Goal: Check status: Check status

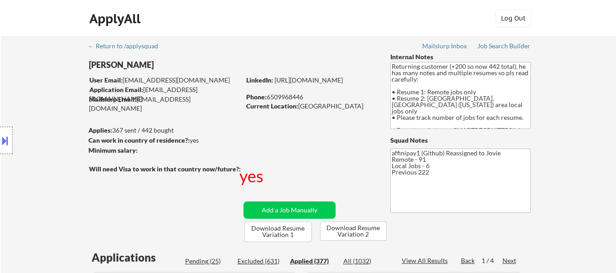
select select ""applied""
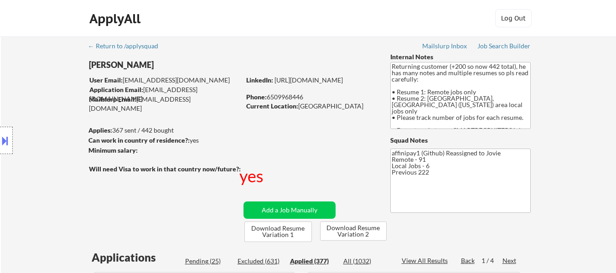
select select ""applied""
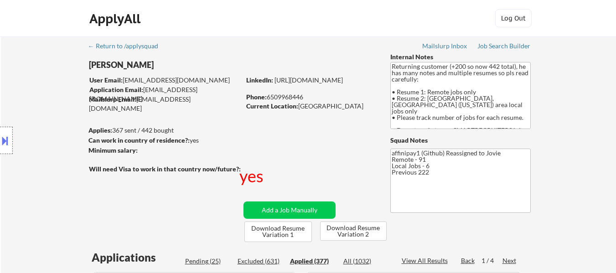
select select ""applied""
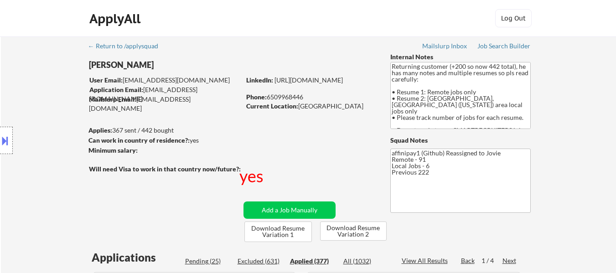
select select ""applied""
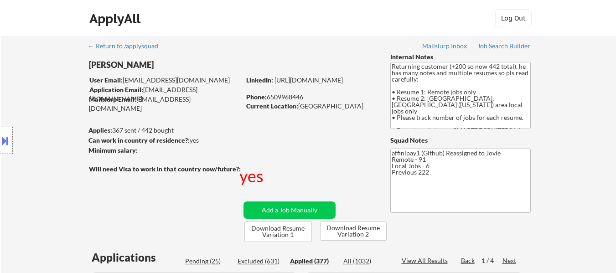
select select ""applied""
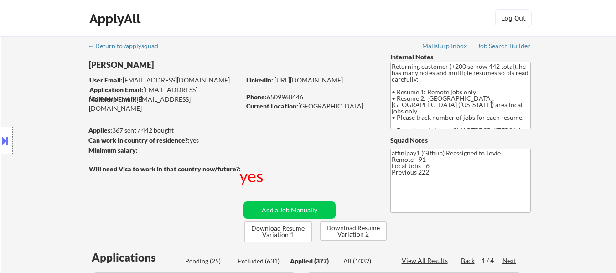
select select ""applied""
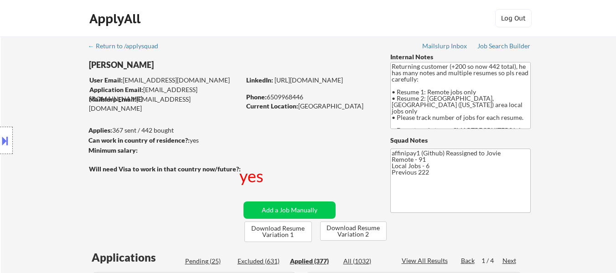
select select ""applied""
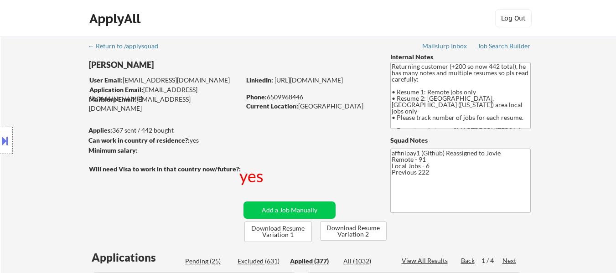
select select ""applied""
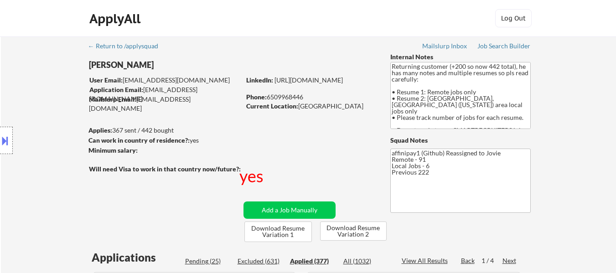
select select ""applied""
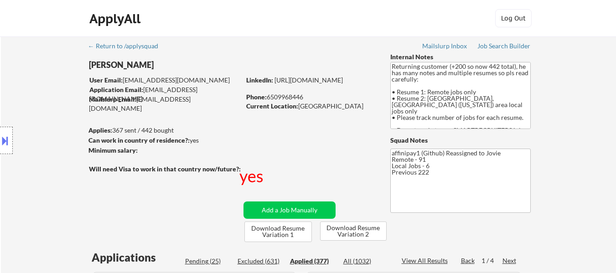
select select ""applied""
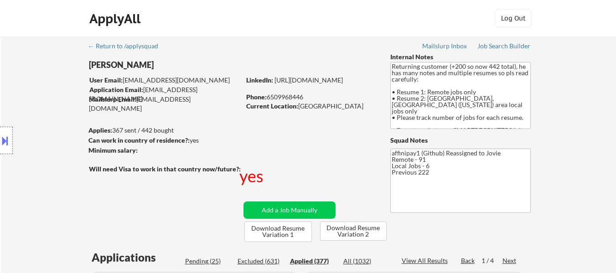
select select ""applied""
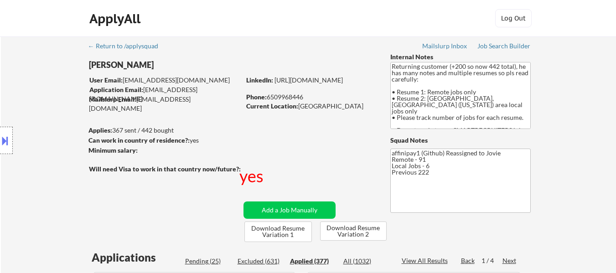
select select ""applied""
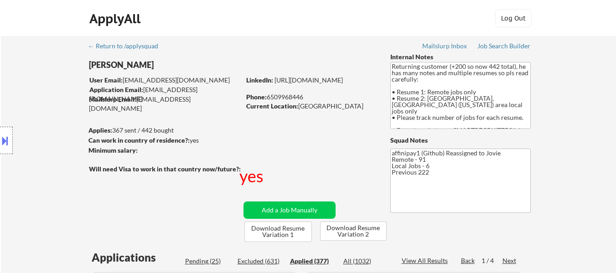
select select ""applied""
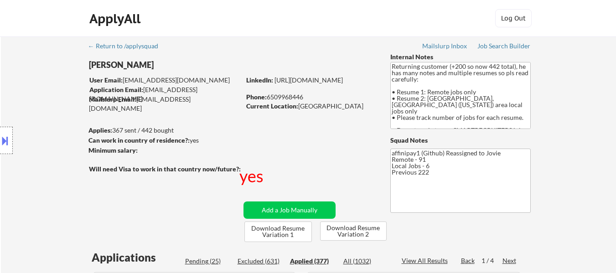
select select ""applied""
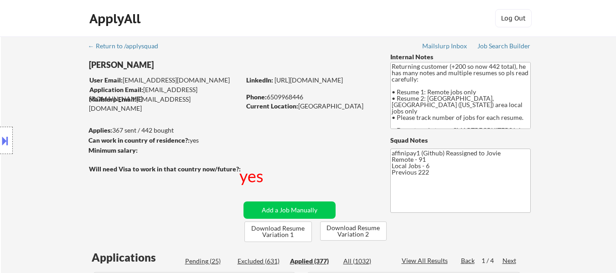
select select ""applied""
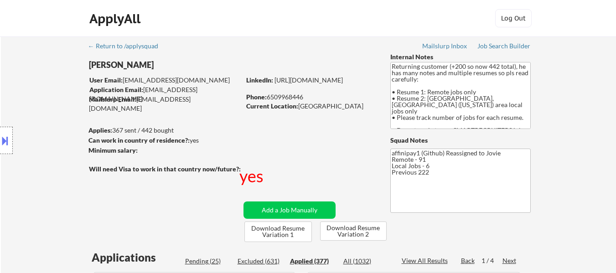
select select ""applied""
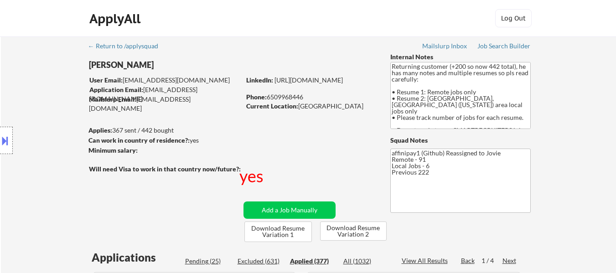
select select ""applied""
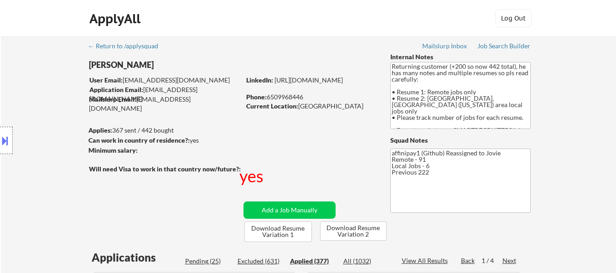
select select ""applied""
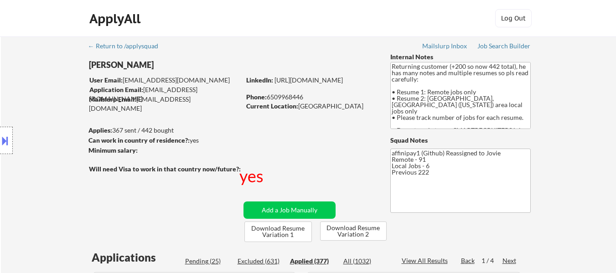
select select ""applied""
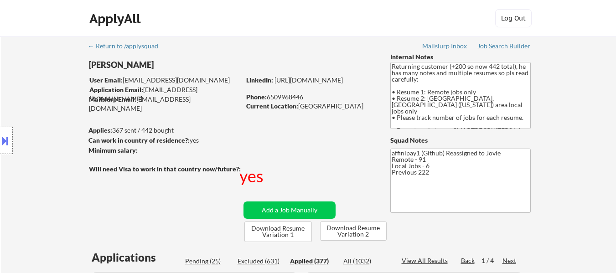
select select ""applied""
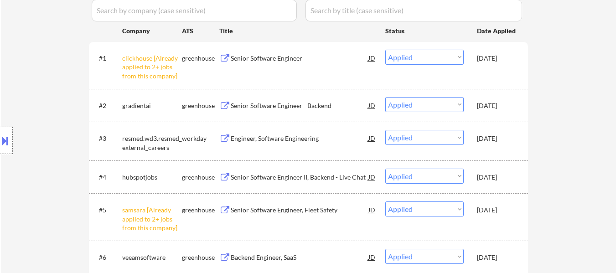
scroll to position [274, 0]
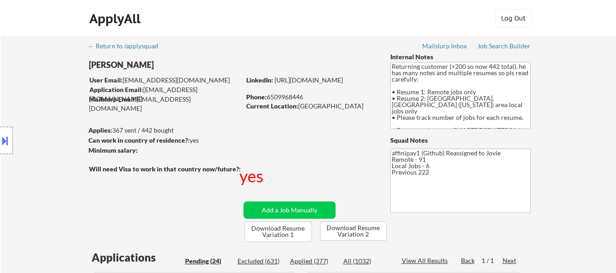
select select ""pending""
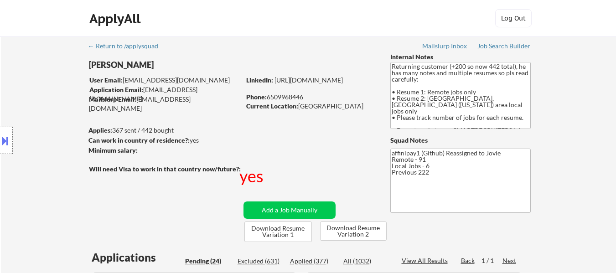
select select ""pending""
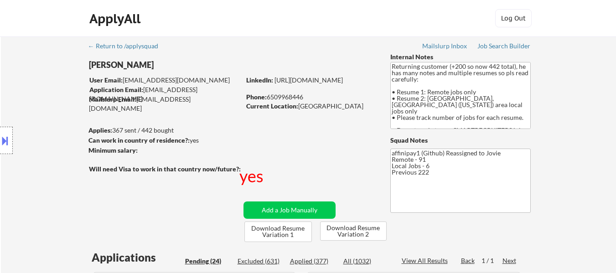
select select ""pending""
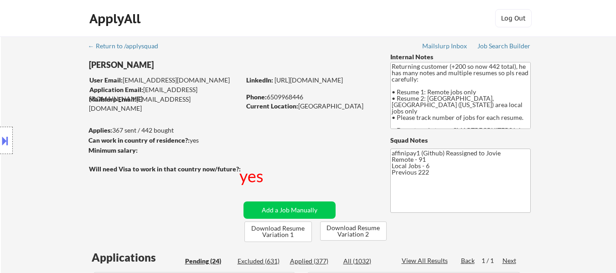
select select ""pending""
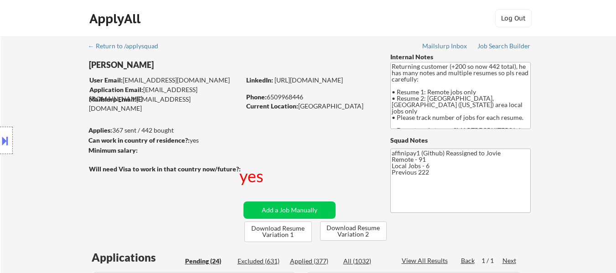
select select ""pending""
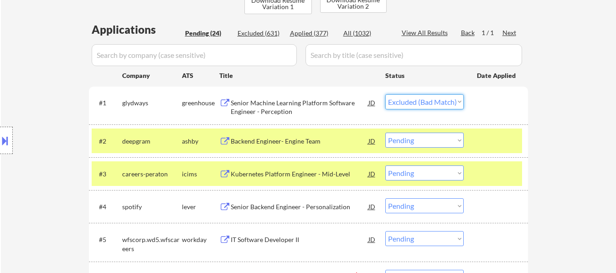
click at [385, 94] on select "Choose an option... Pending Applied Excluded (Questions) Excluded (Expired) Exc…" at bounding box center [424, 101] width 78 height 15
select select ""pending""
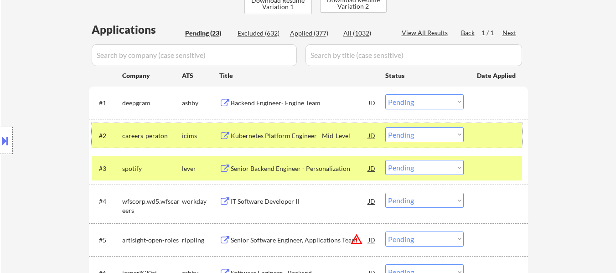
click at [489, 133] on div at bounding box center [497, 135] width 40 height 16
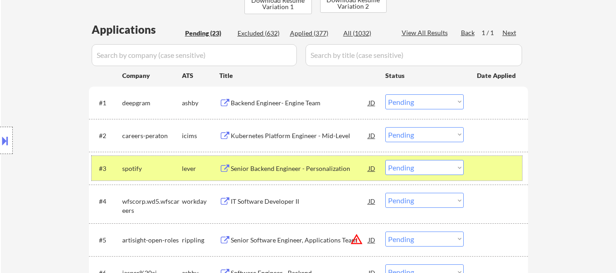
click at [477, 167] on div at bounding box center [497, 168] width 40 height 16
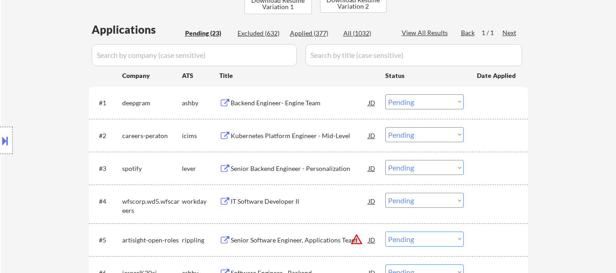
click at [292, 141] on div "Kubernetes Platform Engineer - Mid-Level" at bounding box center [300, 135] width 138 height 16
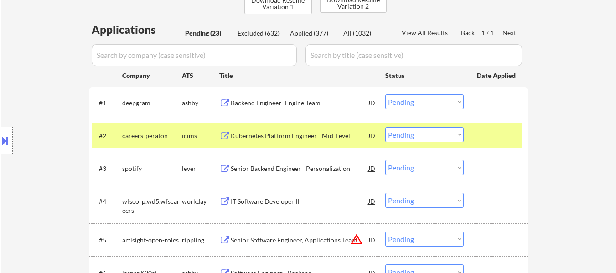
click at [4, 142] on button at bounding box center [5, 140] width 10 height 15
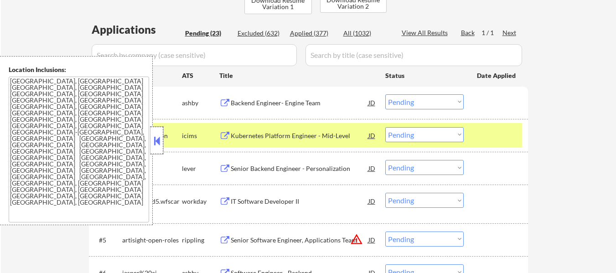
click at [163, 140] on div at bounding box center [156, 140] width 13 height 27
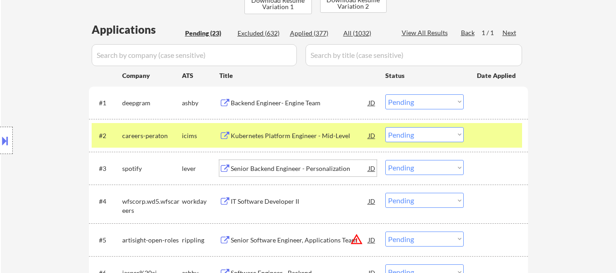
click at [272, 171] on div "Senior Backend Engineer - Personalization" at bounding box center [300, 168] width 138 height 9
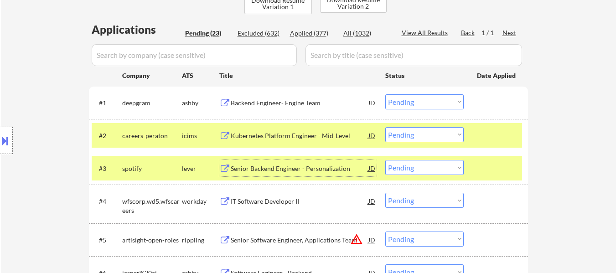
click at [449, 169] on select "Choose an option... Pending Applied Excluded (Questions) Excluded (Expired) Exc…" at bounding box center [424, 167] width 78 height 15
click at [385, 160] on select "Choose an option... Pending Applied Excluded (Questions) Excluded (Expired) Exc…" at bounding box center [424, 167] width 78 height 15
select select ""pending""
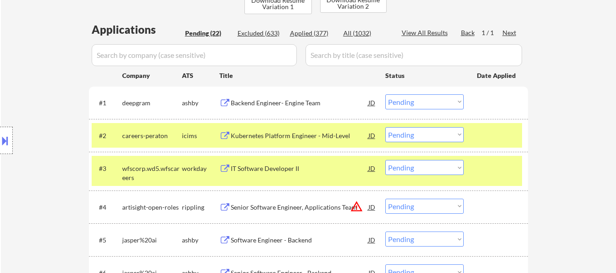
click at [487, 172] on div at bounding box center [497, 168] width 40 height 16
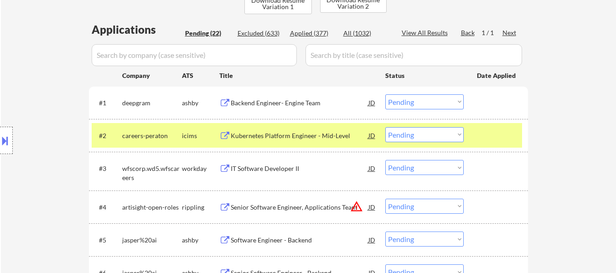
click at [305, 165] on div "IT Software Developer II" at bounding box center [300, 168] width 138 height 9
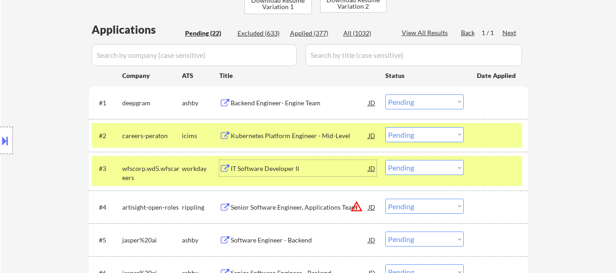
click at [408, 102] on select "Choose an option... Pending Applied Excluded (Questions) Excluded (Expired) Exc…" at bounding box center [424, 101] width 78 height 15
click at [385, 94] on select "Choose an option... Pending Applied Excluded (Questions) Excluded (Expired) Exc…" at bounding box center [424, 101] width 78 height 15
select select ""pending""
